Goal: Information Seeking & Learning: Learn about a topic

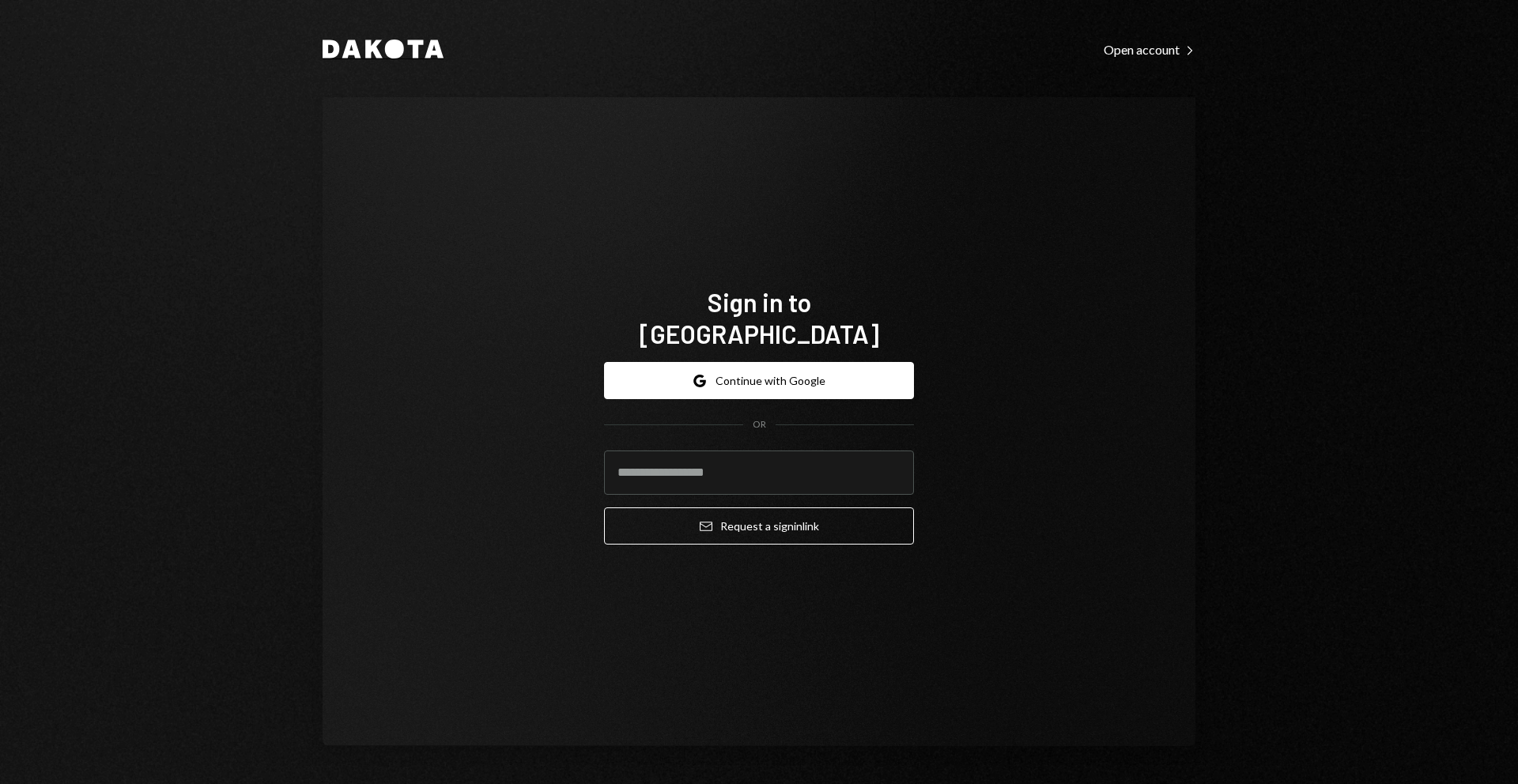
click at [366, 51] on icon at bounding box center [374, 49] width 17 height 18
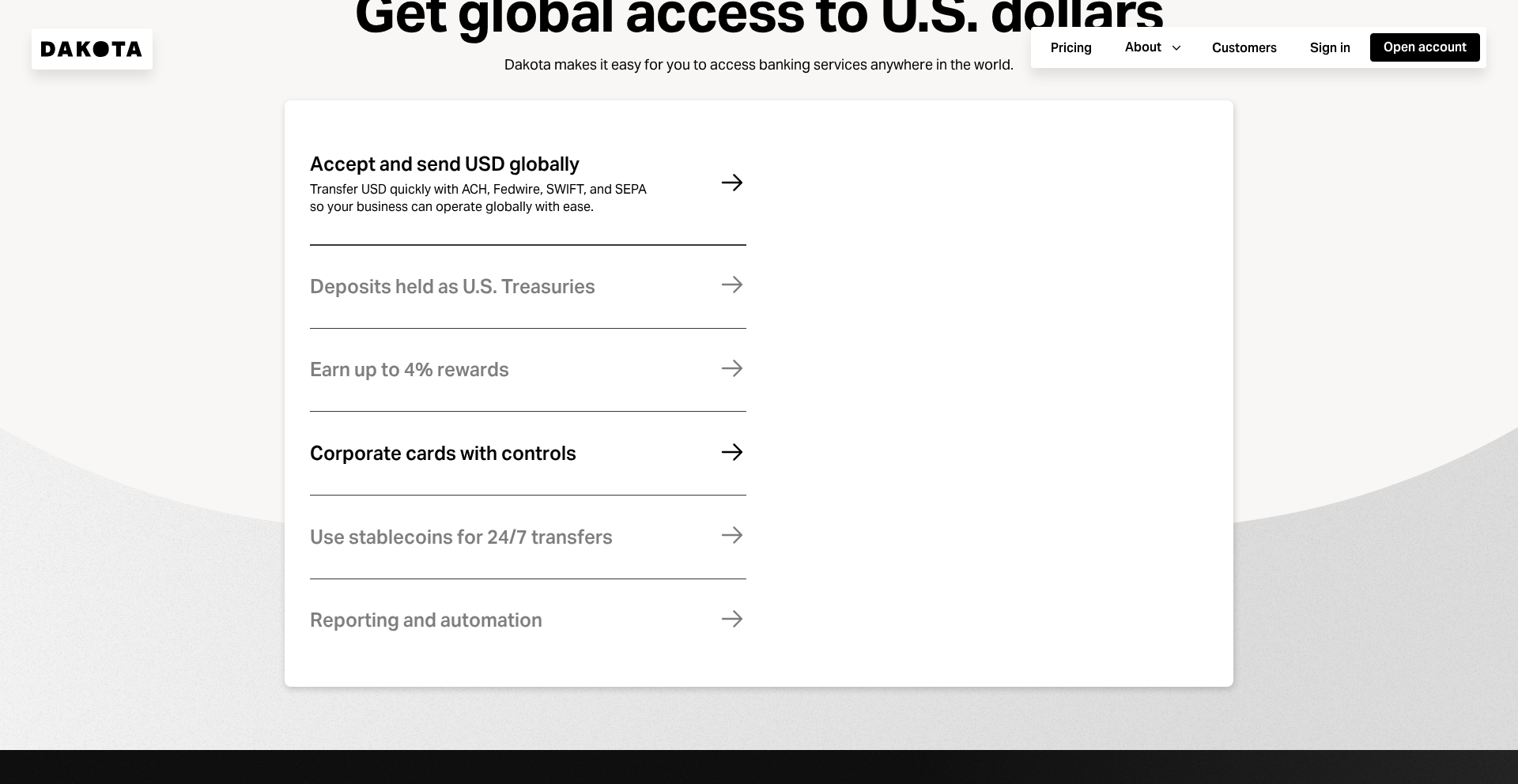
scroll to position [1038, 0]
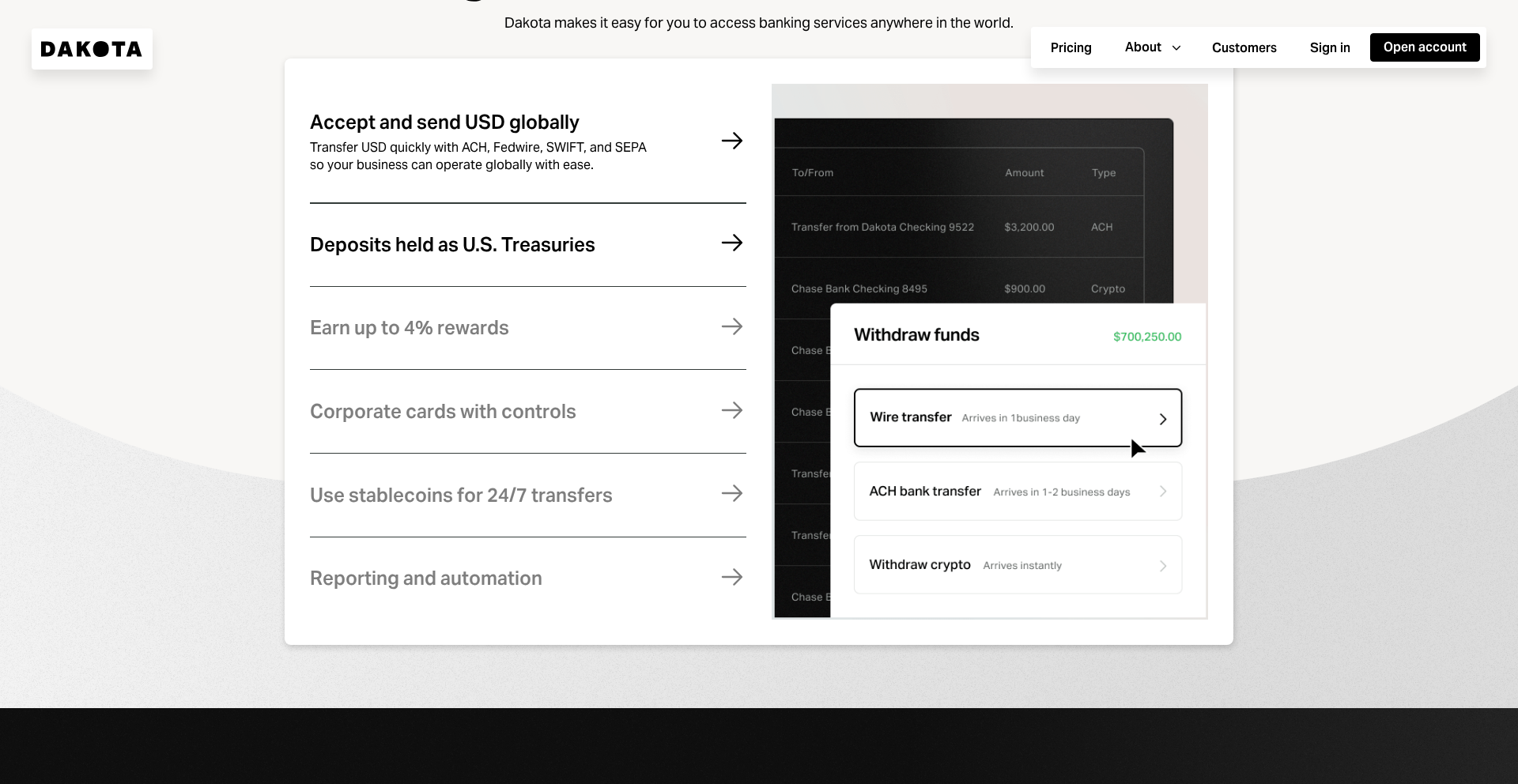
click at [412, 256] on div "Deposits held as U.S. Treasuries" at bounding box center [452, 245] width 286 height 21
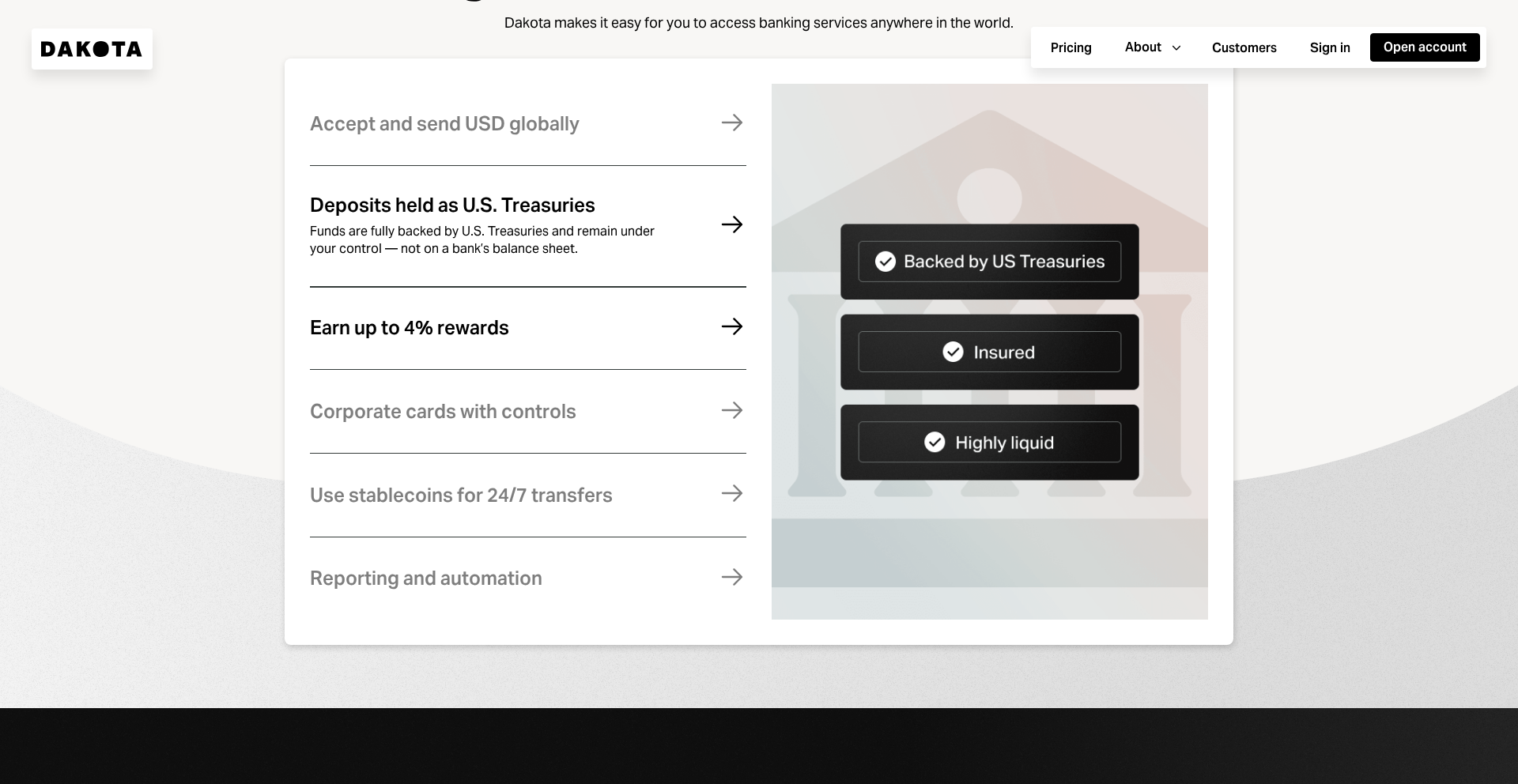
click at [452, 338] on div "Earn up to 4% rewards" at bounding box center [409, 328] width 199 height 21
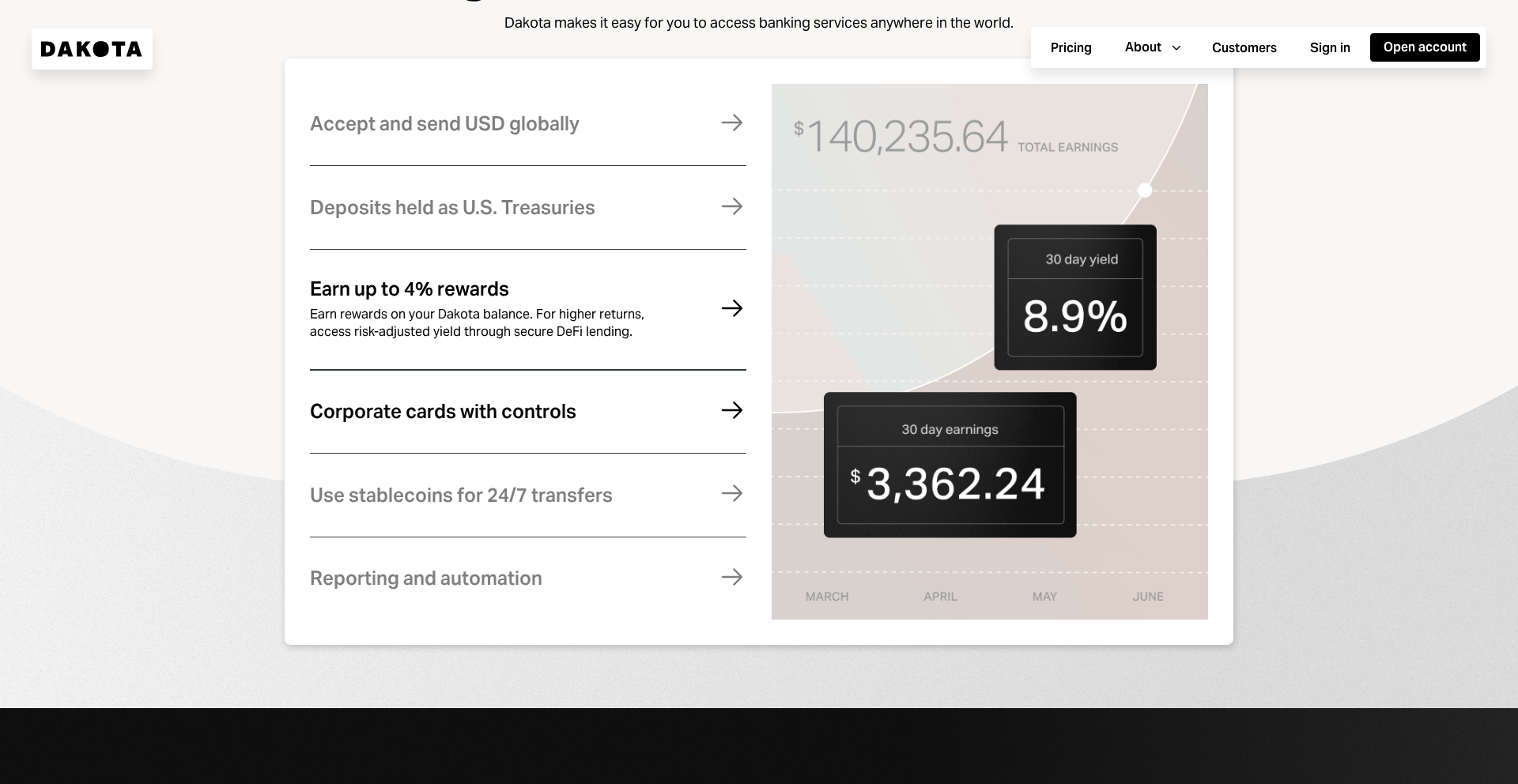
scroll to position [1068, 0]
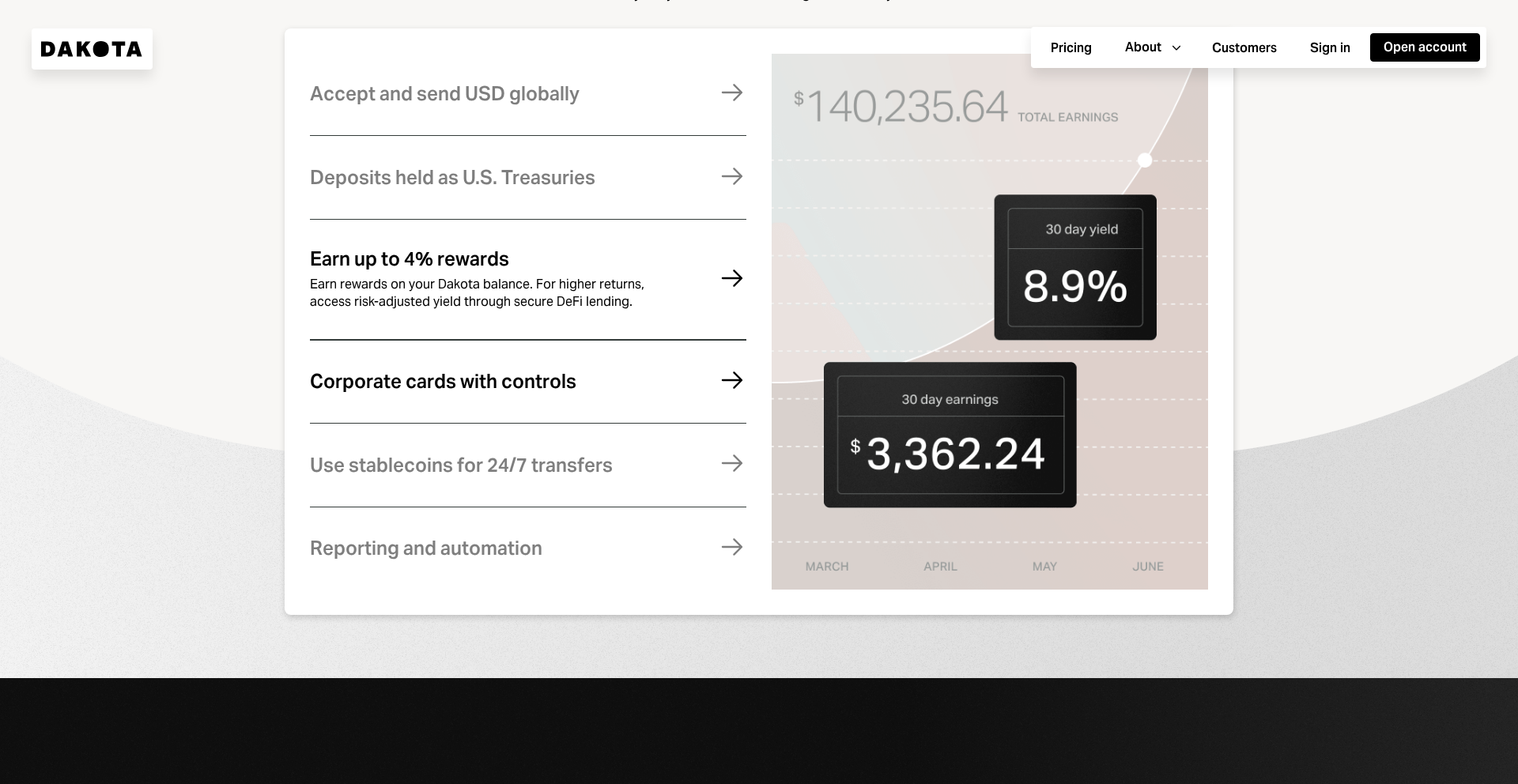
click at [465, 383] on div "Corporate cards with controls" at bounding box center [443, 382] width 267 height 21
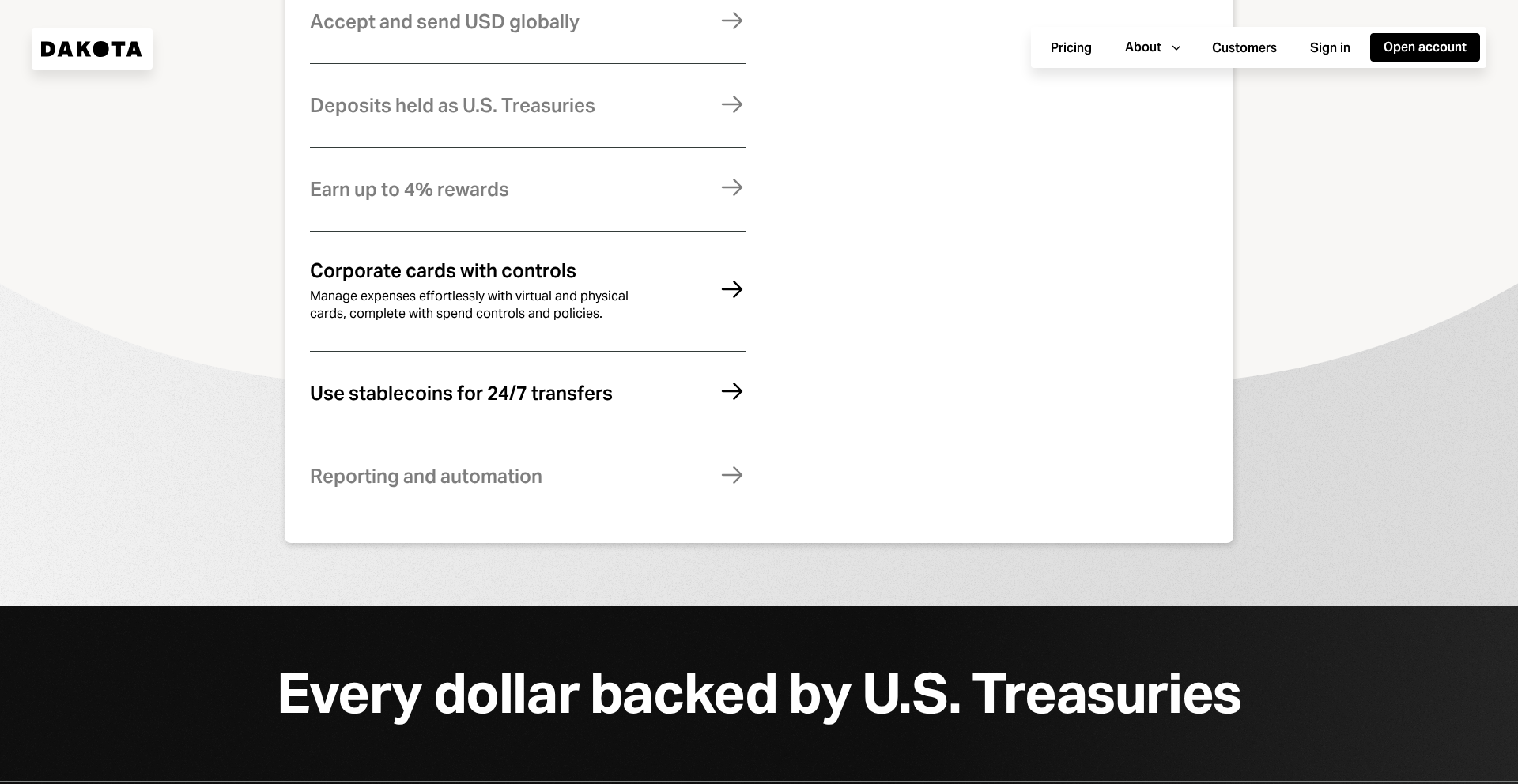
scroll to position [1141, 0]
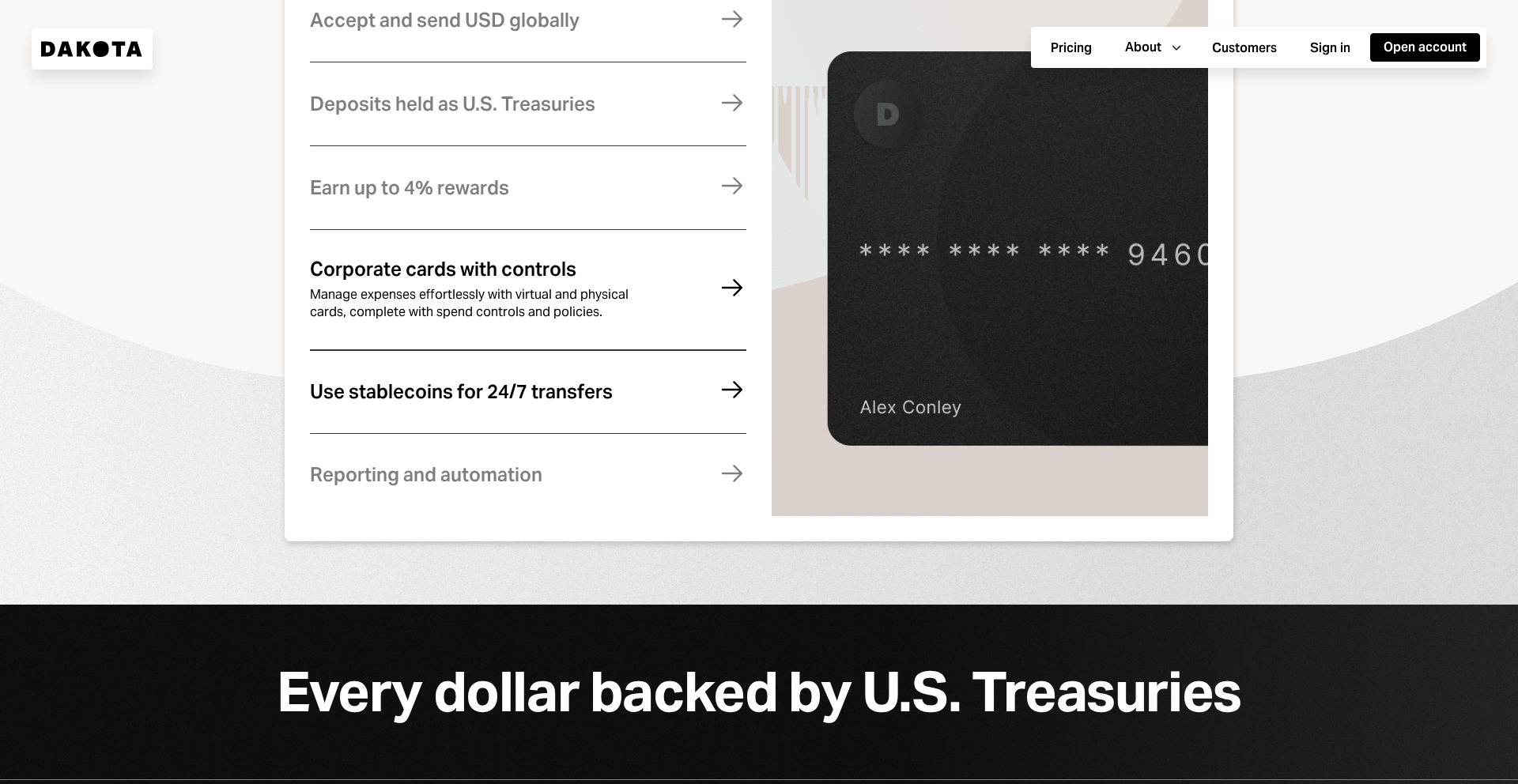
click at [573, 392] on div "Use stablecoins for 24/7 transfers" at bounding box center [461, 392] width 303 height 21
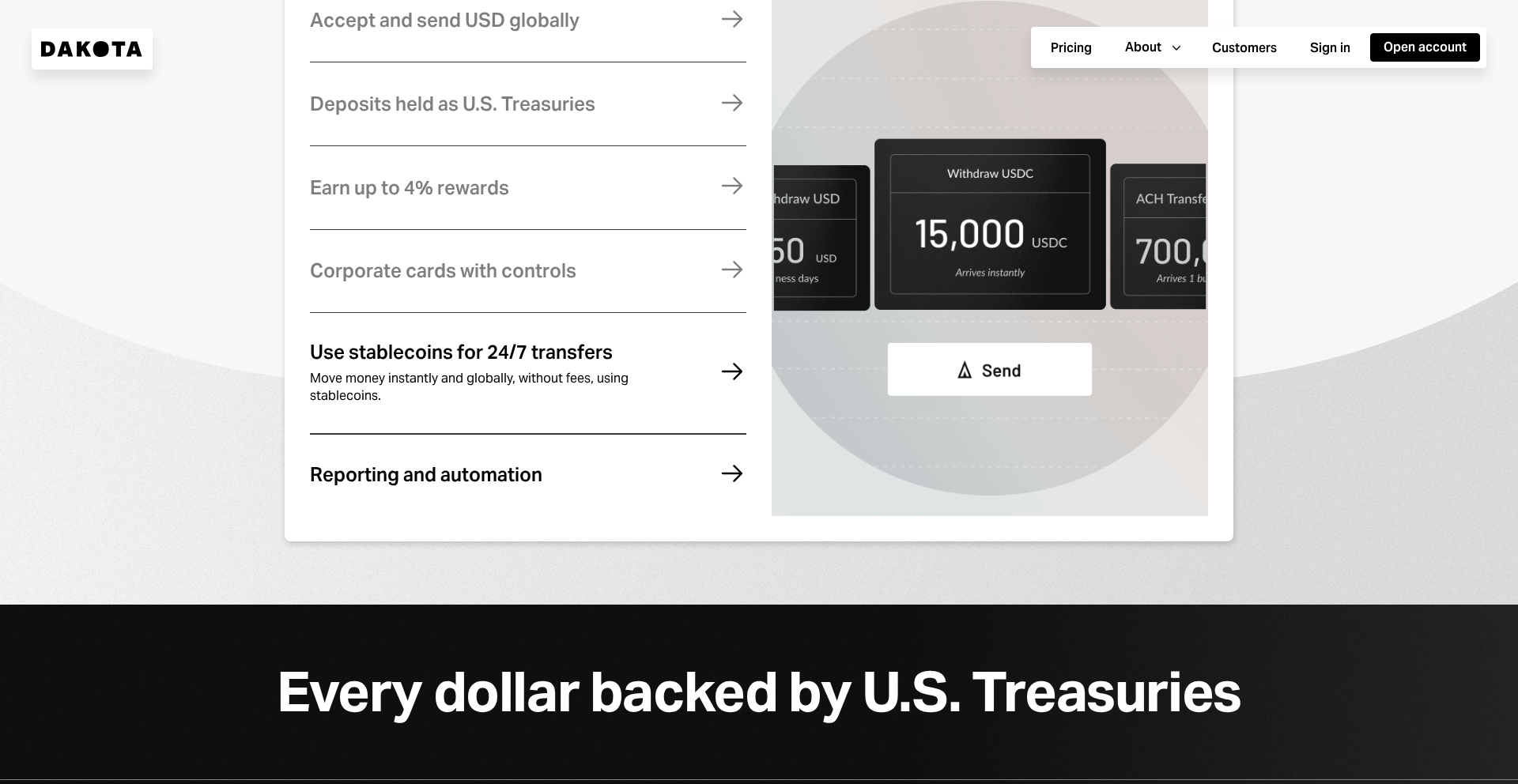
click at [527, 485] on div "Reporting and automation" at bounding box center [426, 475] width 233 height 21
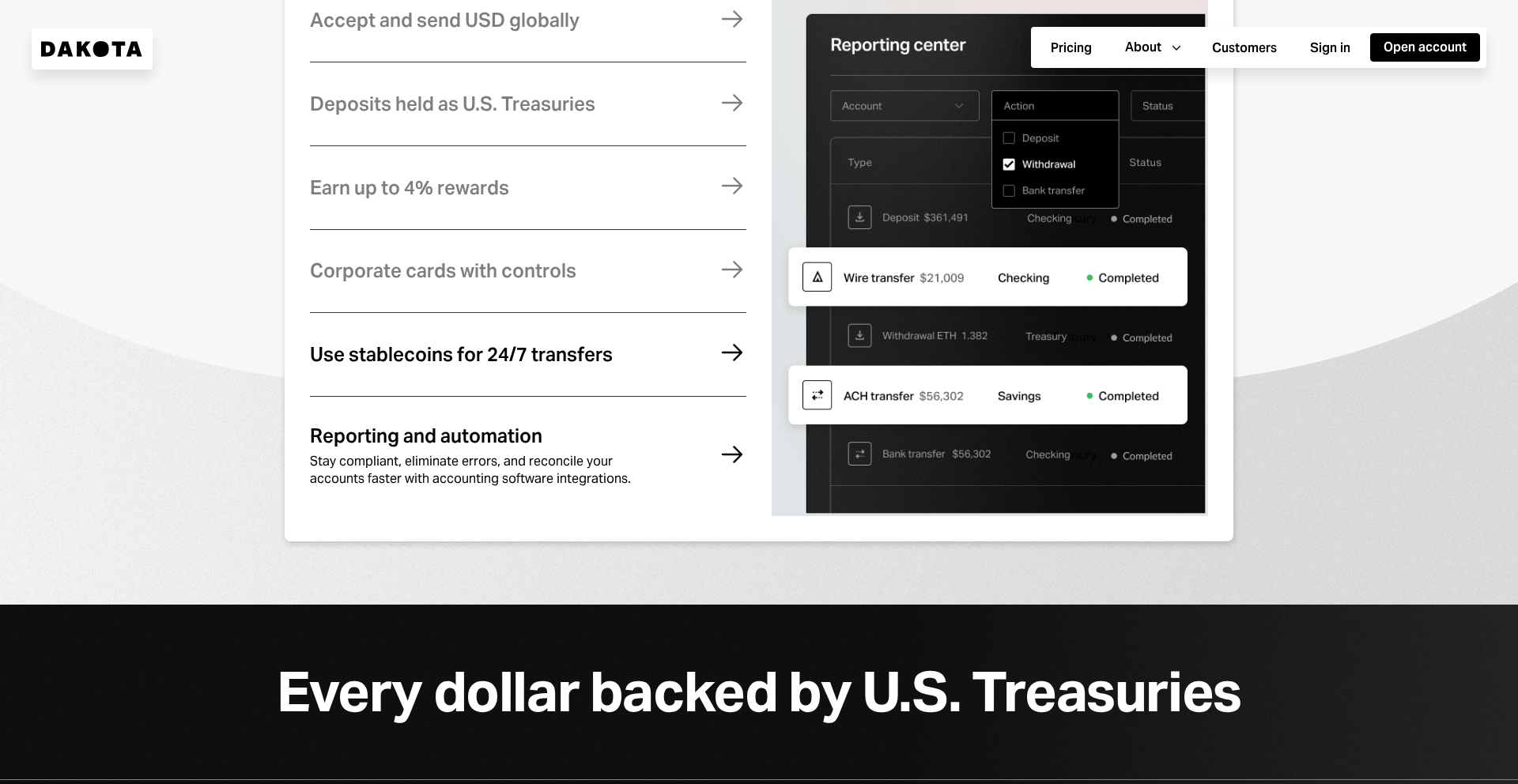
click at [503, 365] on div "Use stablecoins for 24/7 transfers" at bounding box center [461, 355] width 303 height 21
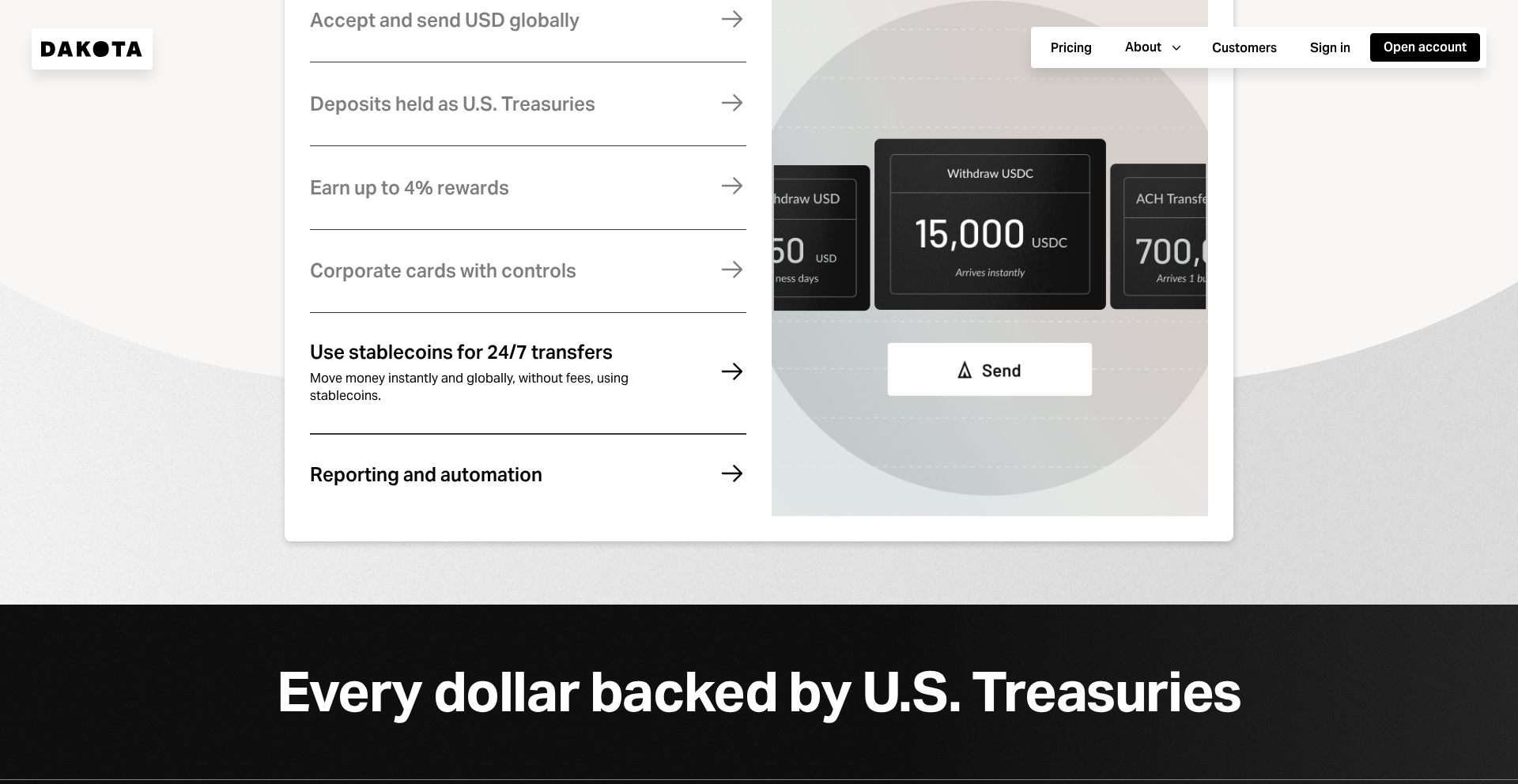
click at [516, 485] on div "Reporting and automation" at bounding box center [426, 475] width 233 height 21
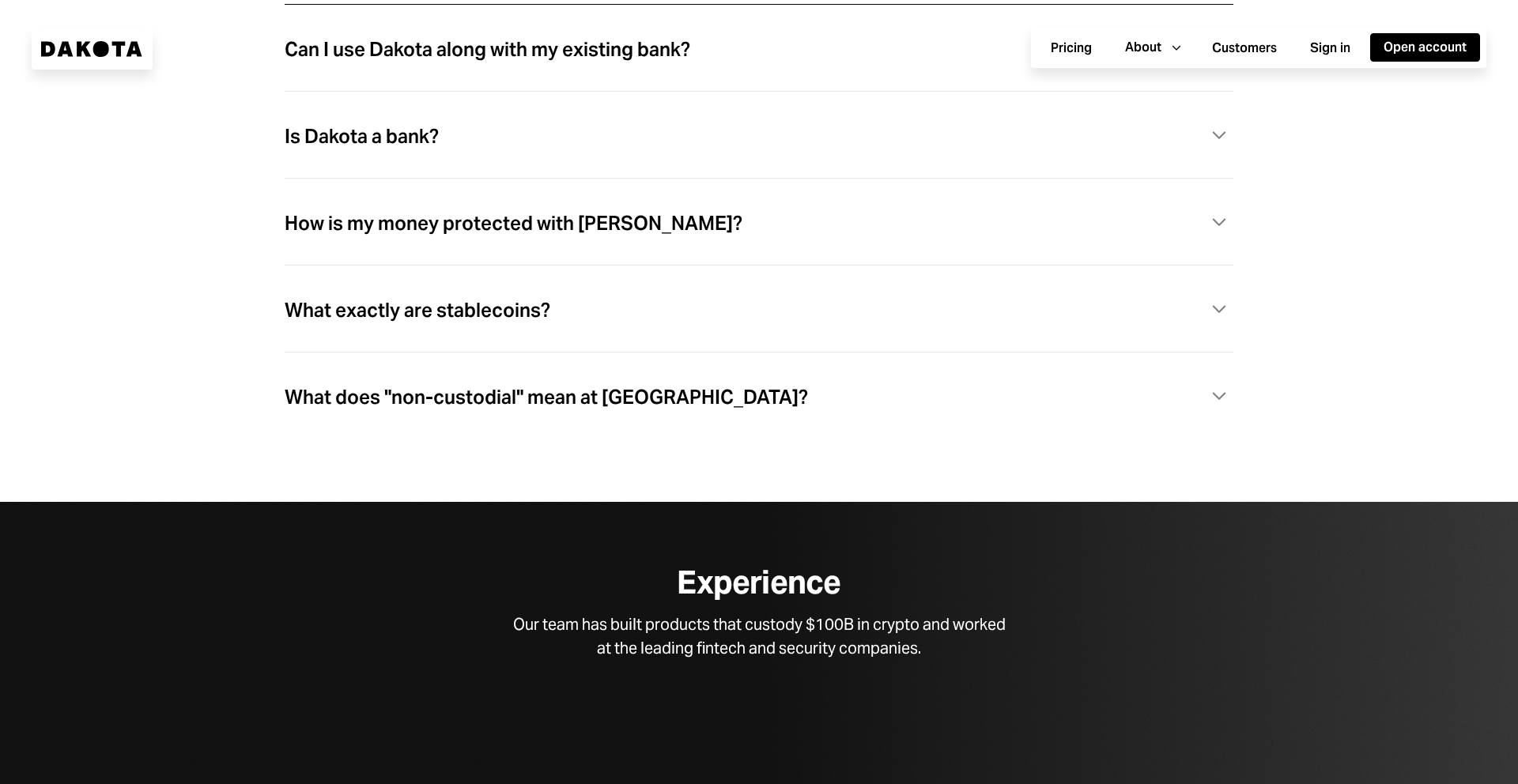
scroll to position [4621, 0]
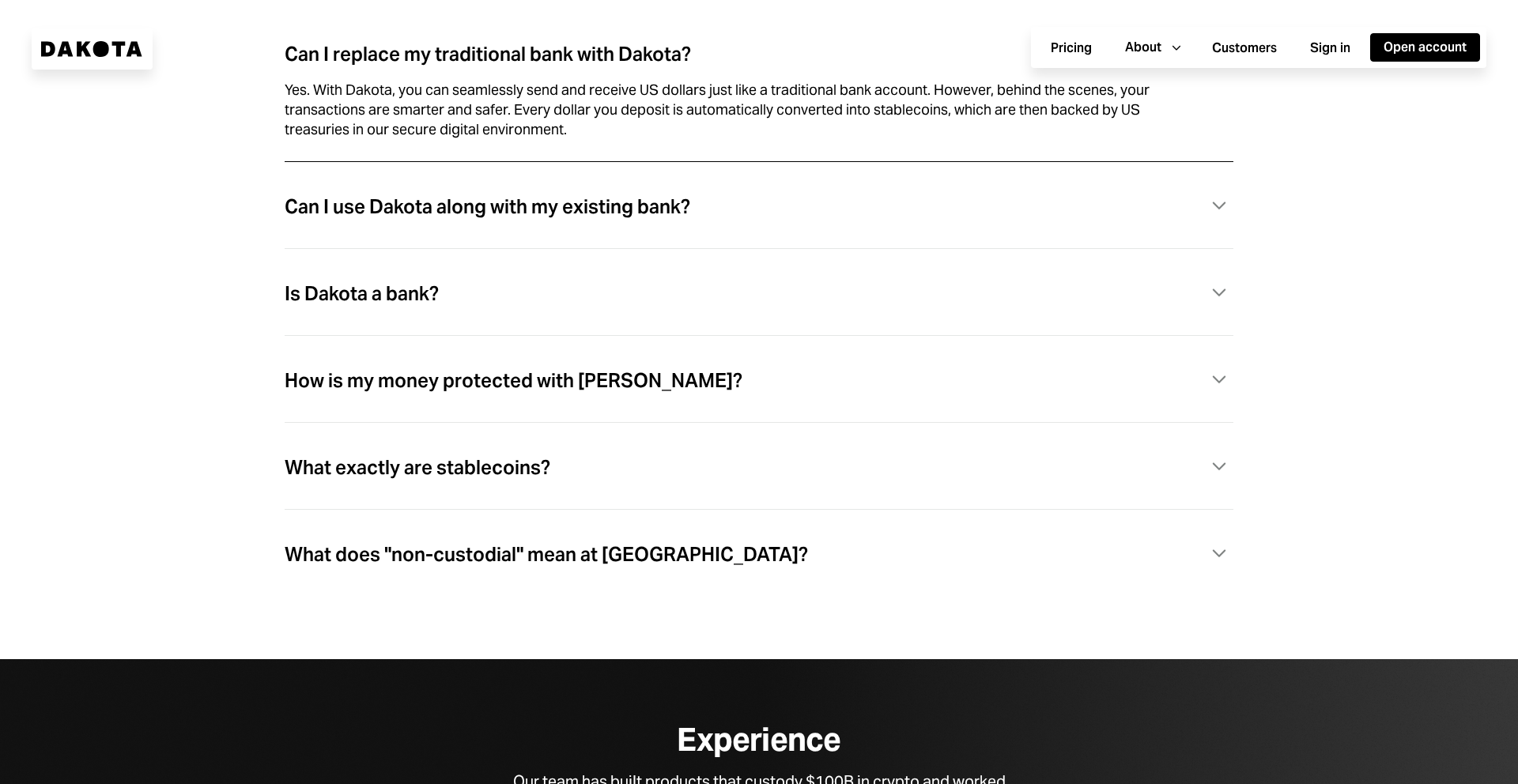
click at [481, 223] on div "Can I use Dakota along with my existing bank? Caret Down" at bounding box center [759, 207] width 949 height 33
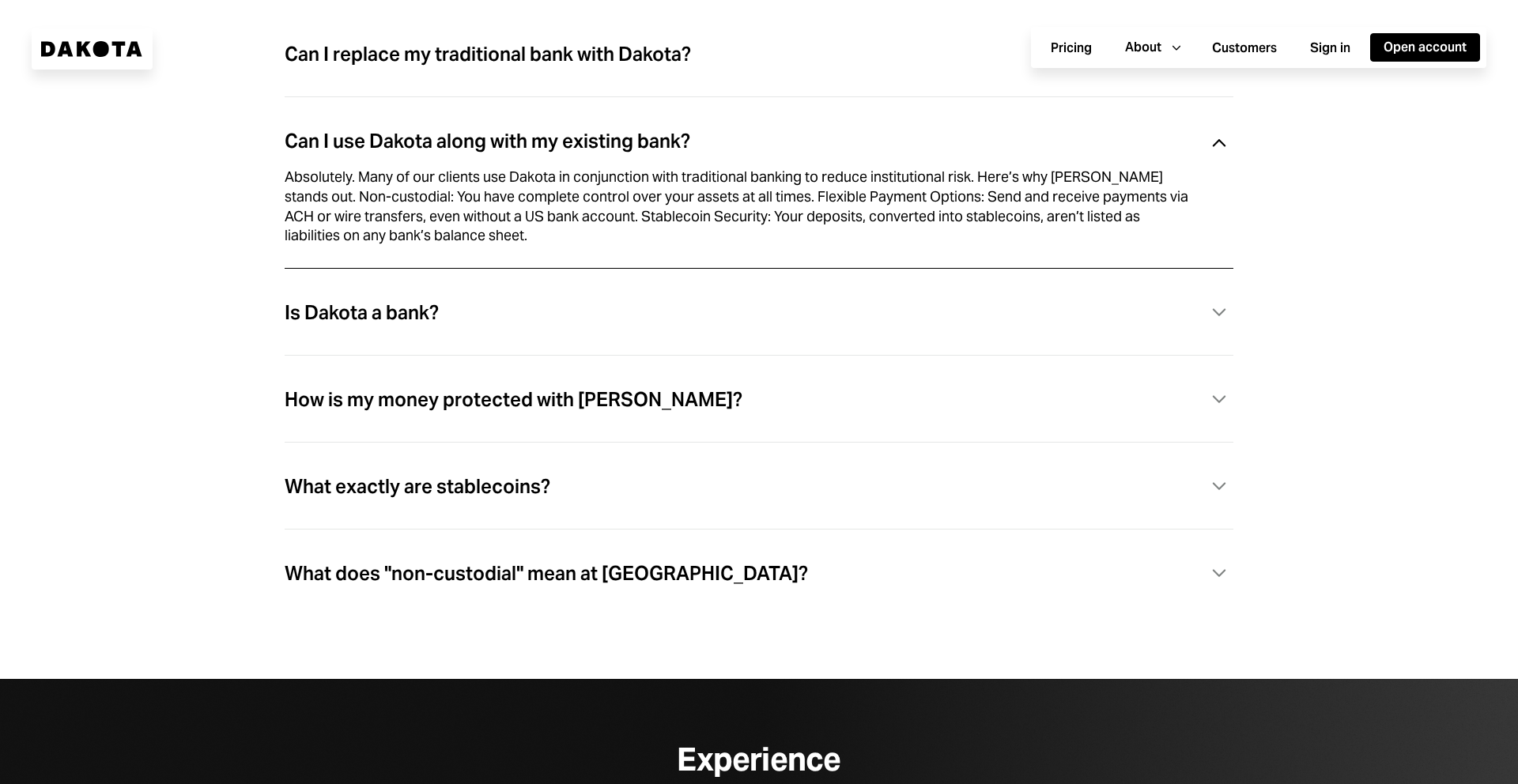
click at [401, 321] on div "Is Dakota a bank?" at bounding box center [362, 313] width 154 height 21
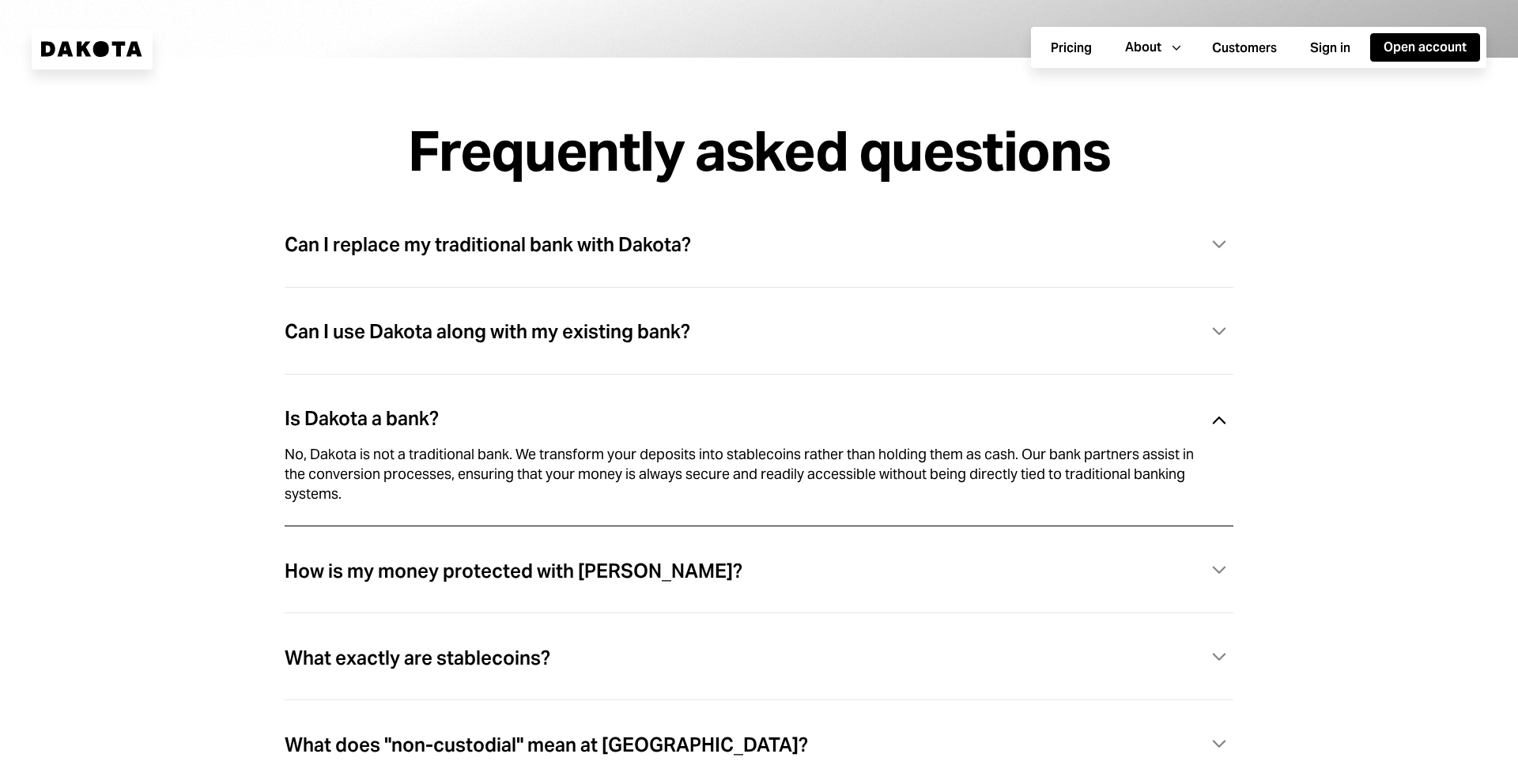
scroll to position [4409, 0]
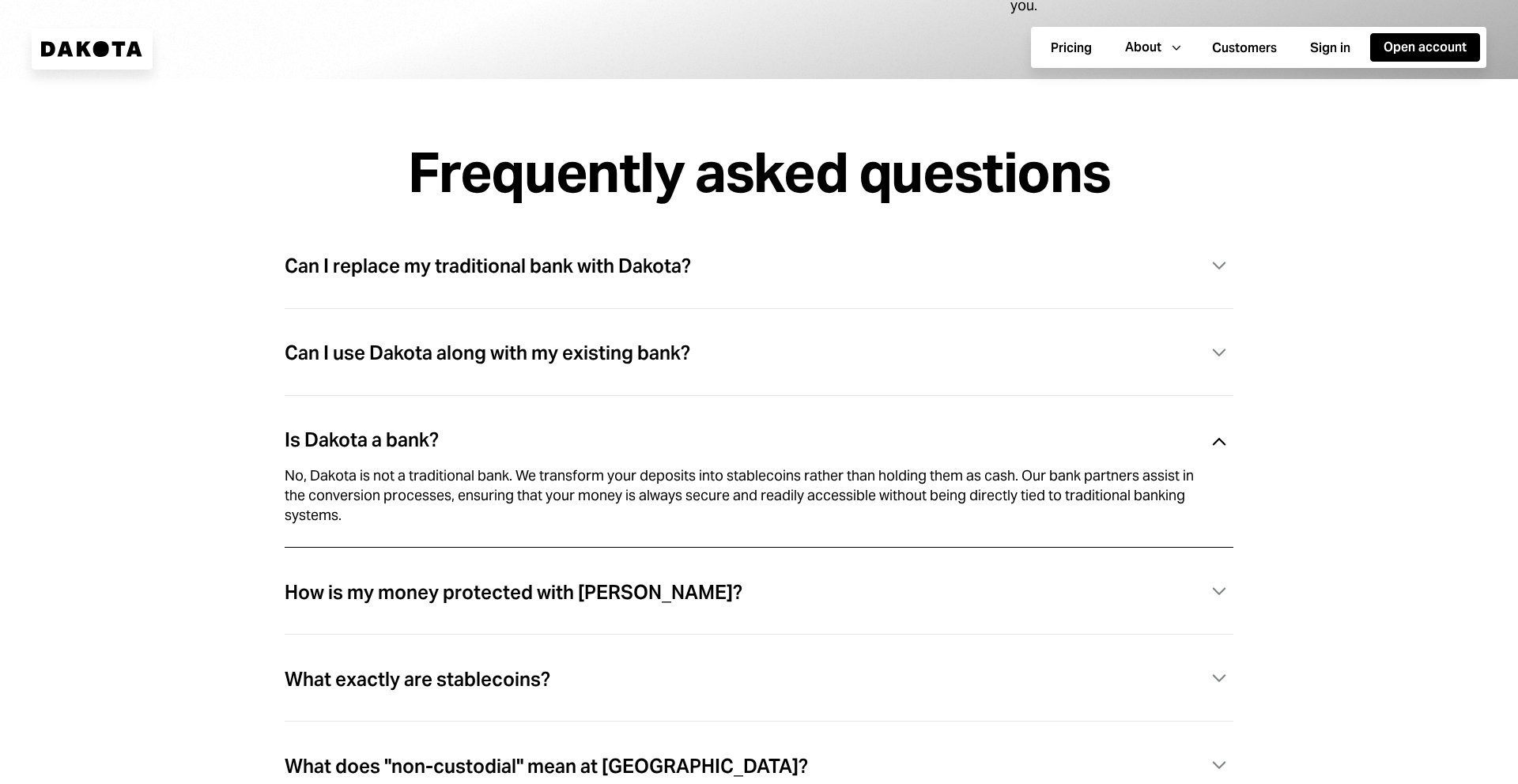
click at [441, 276] on div "Can I replace my traditional bank with Dakota?" at bounding box center [488, 267] width 407 height 21
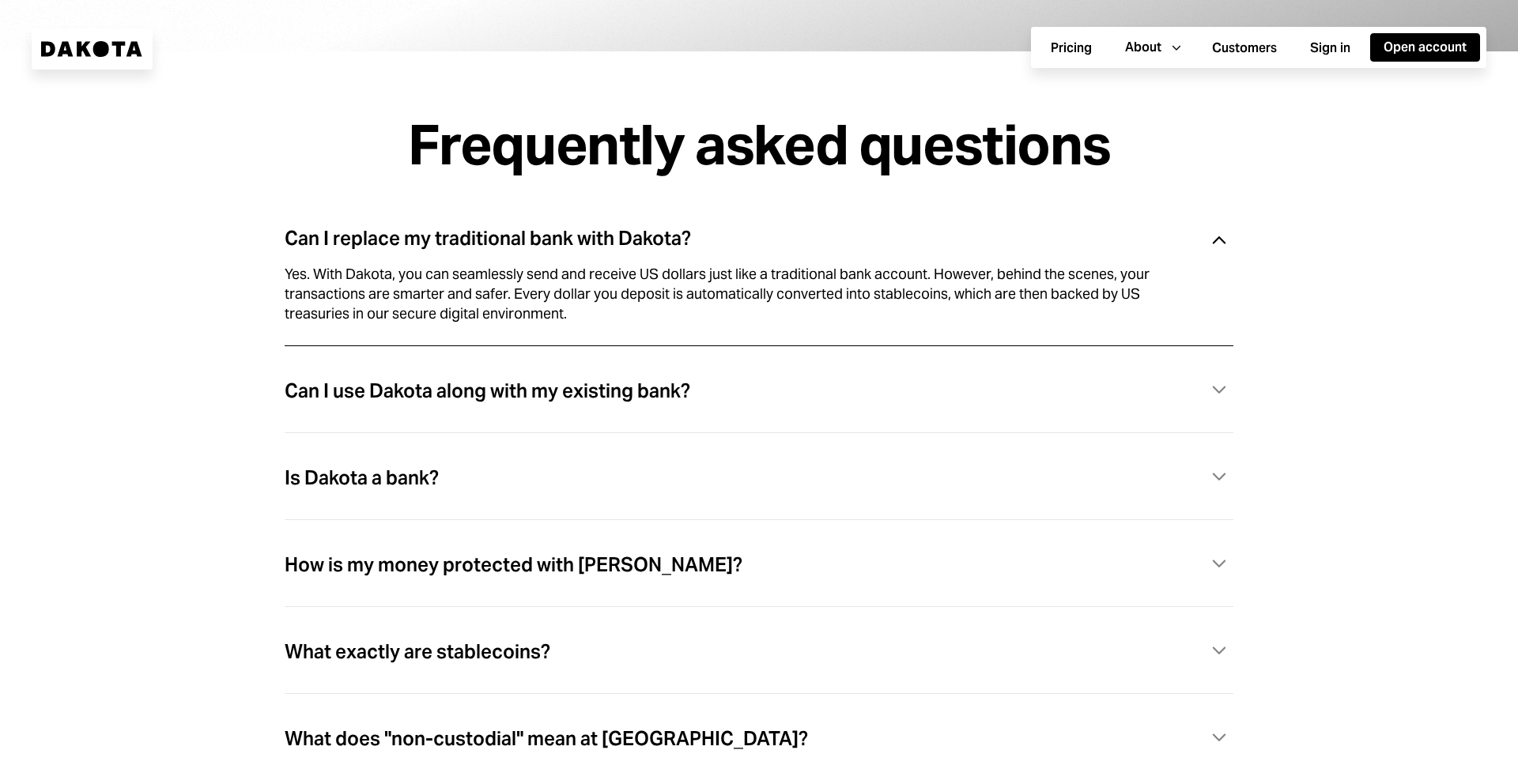
click at [377, 407] on div "Can I use Dakota along with my existing bank? Caret Down" at bounding box center [759, 391] width 949 height 33
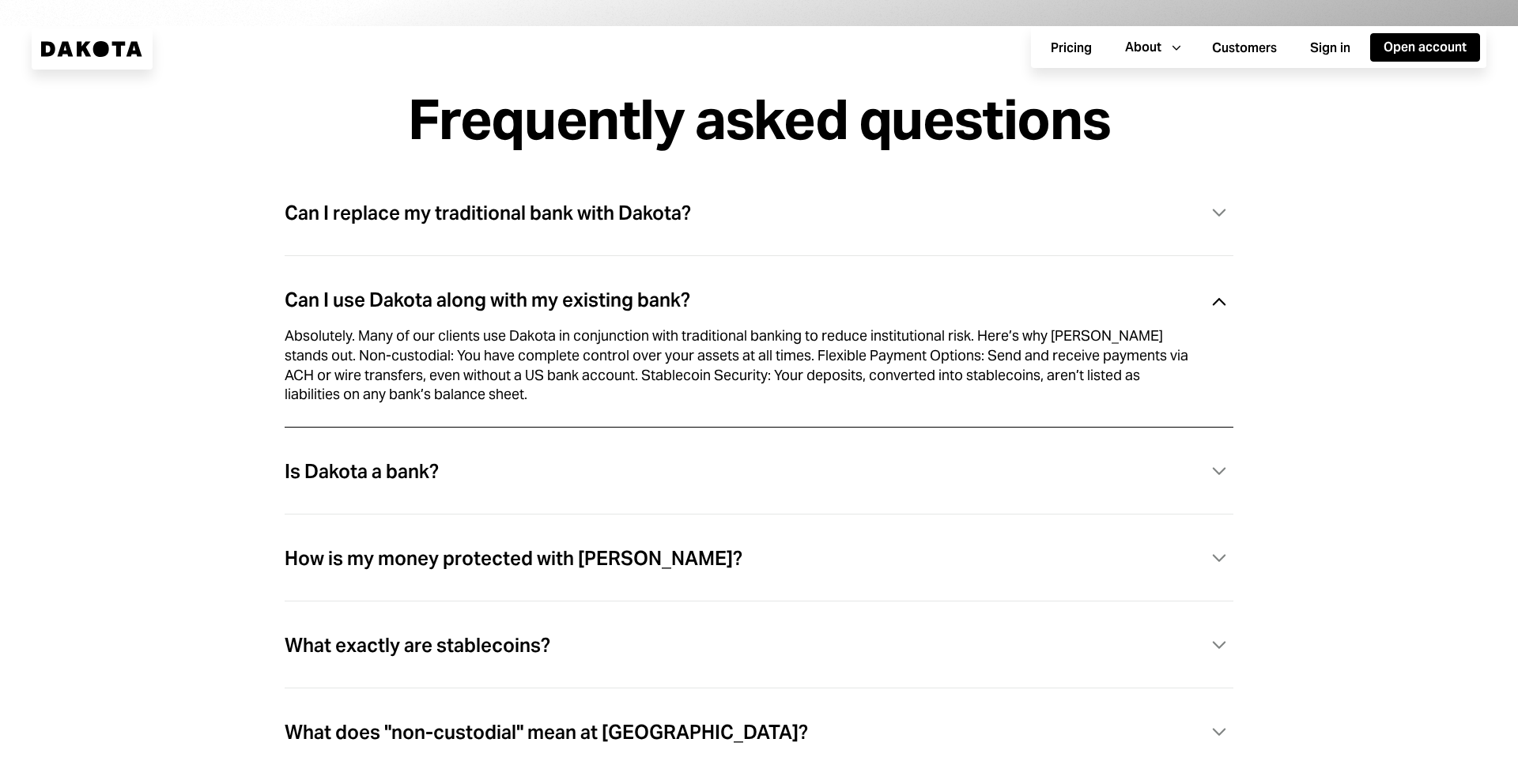
scroll to position [4463, 0]
click at [351, 481] on div "Is Dakota a bank?" at bounding box center [362, 471] width 154 height 21
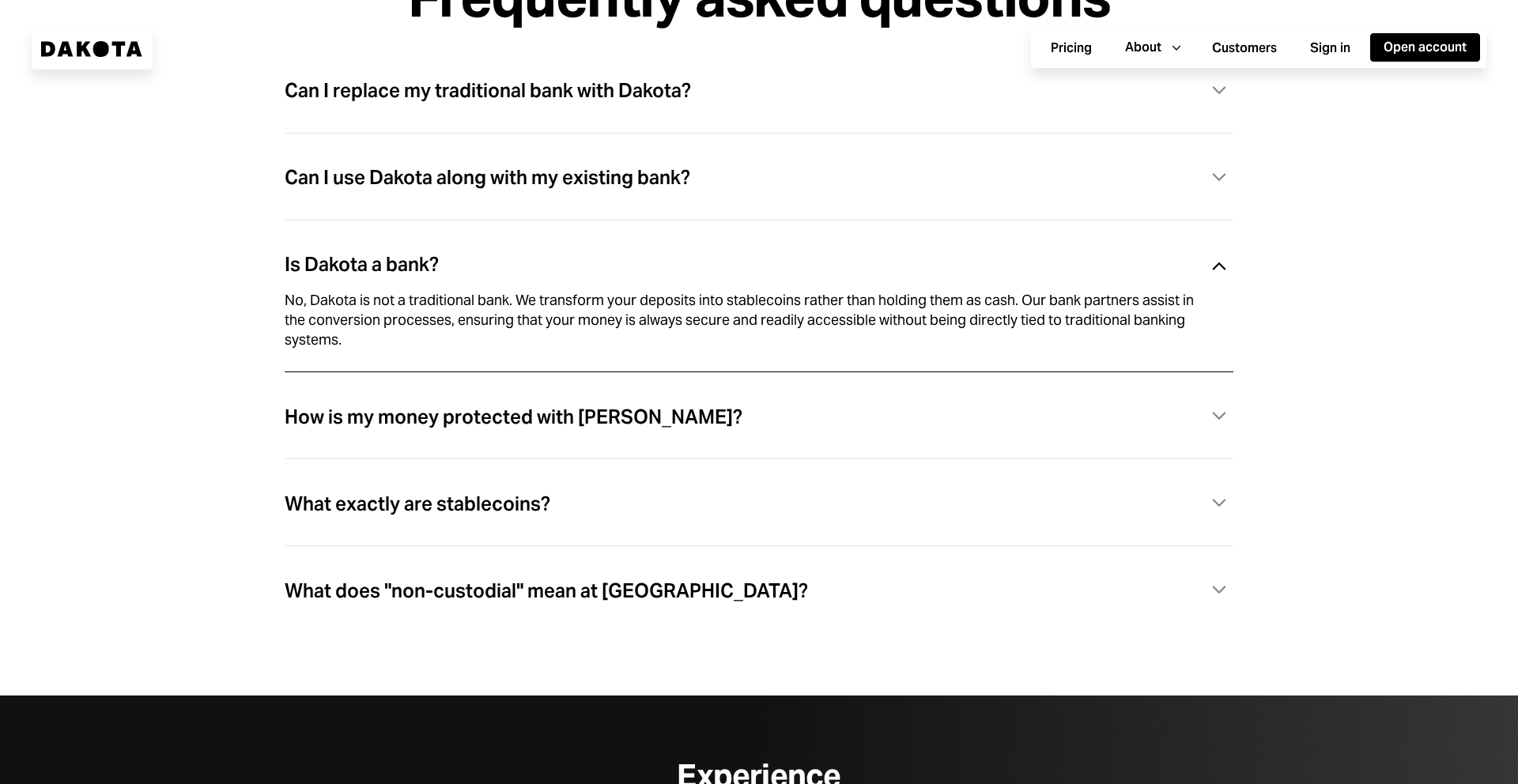
click at [430, 427] on div "How is my money protected with [PERSON_NAME]?" at bounding box center [513, 418] width 457 height 21
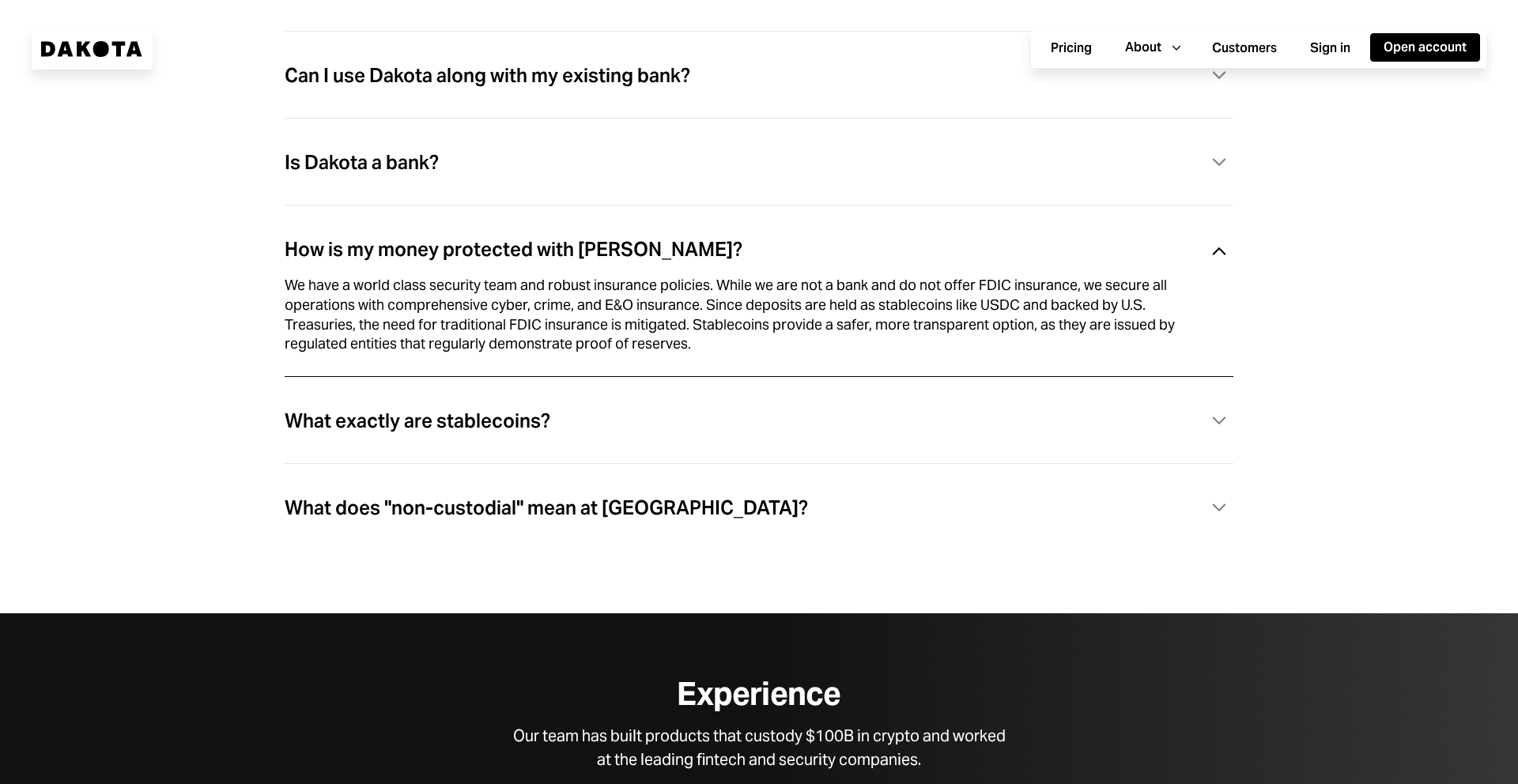
scroll to position [4688, 0]
click at [406, 437] on div "What exactly are stablecoins? Caret Down" at bounding box center [759, 421] width 949 height 33
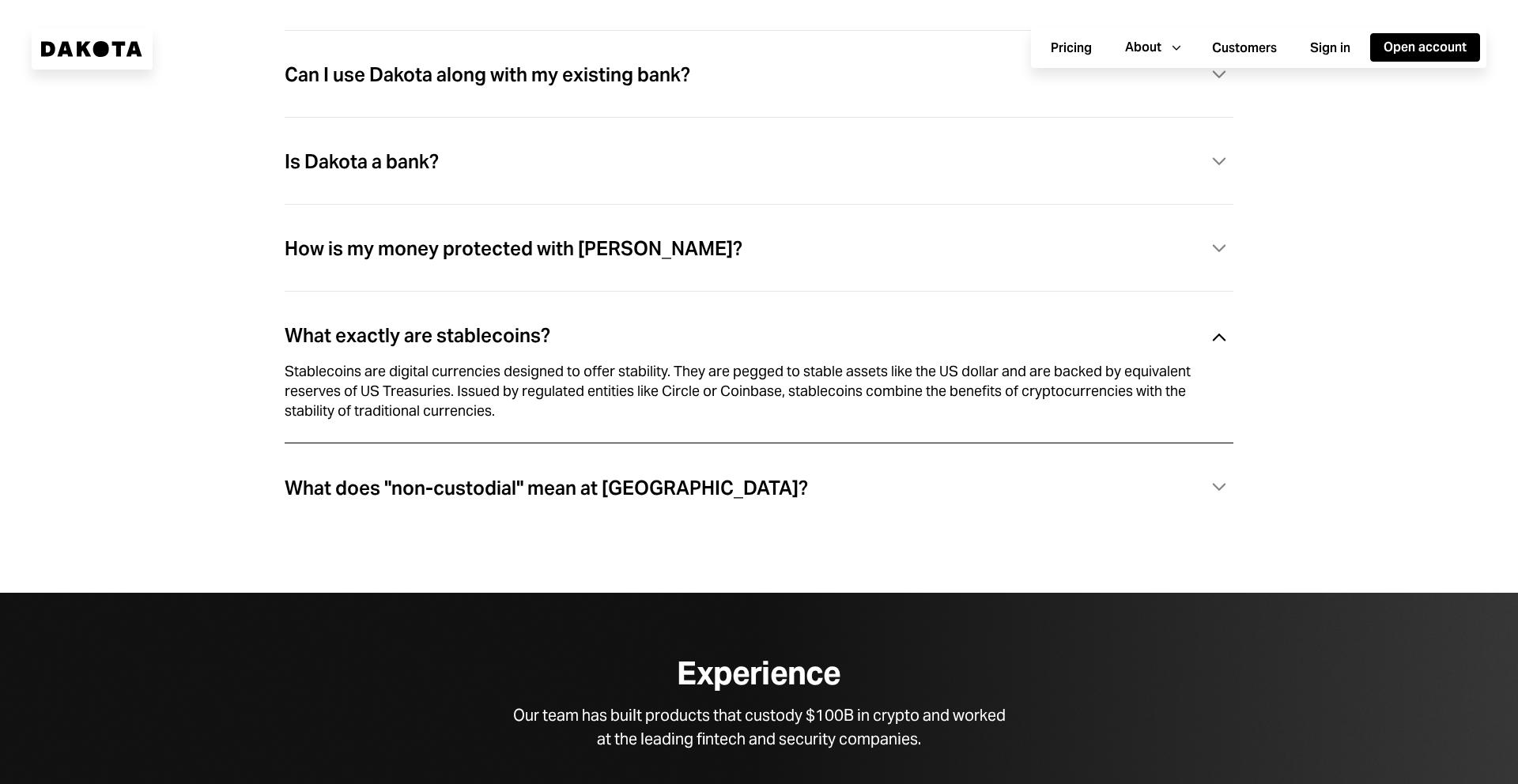
click at [419, 486] on div "What does "non-custodial" mean at [GEOGRAPHIC_DATA]?" at bounding box center [547, 488] width 523 height 21
